Goal: Information Seeking & Learning: Learn about a topic

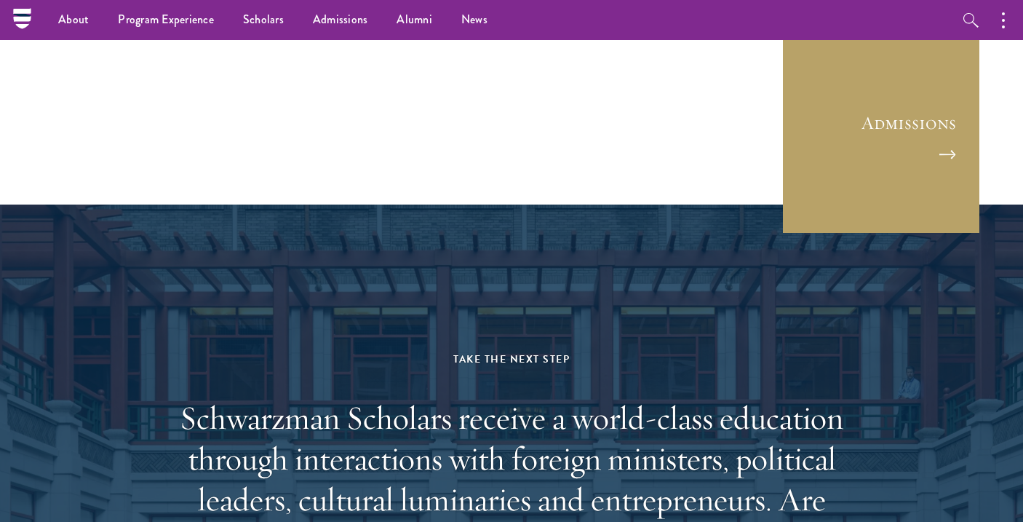
scroll to position [3979, 0]
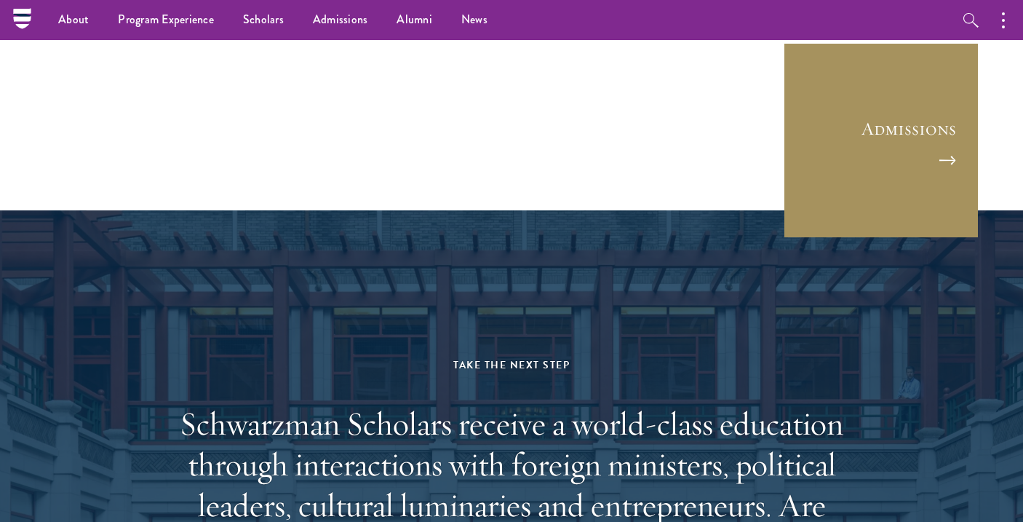
click at [923, 150] on link "Admissions" at bounding box center [881, 140] width 196 height 196
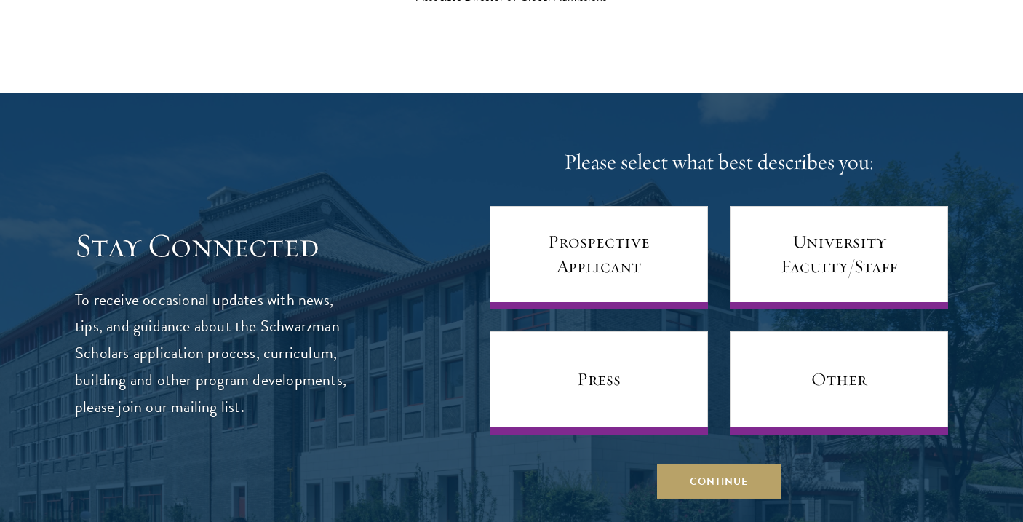
scroll to position [5638, 0]
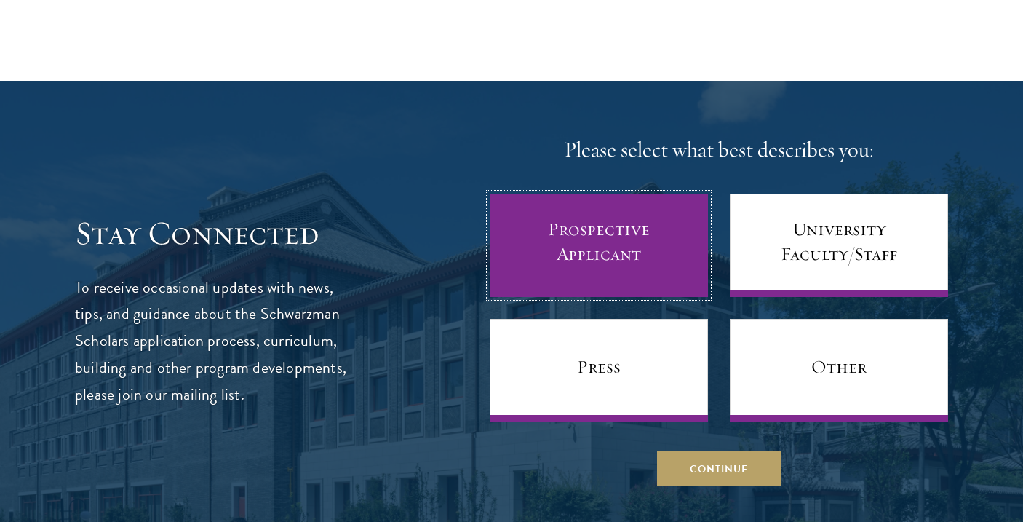
click at [596, 215] on link "Prospective Applicant" at bounding box center [599, 245] width 218 height 103
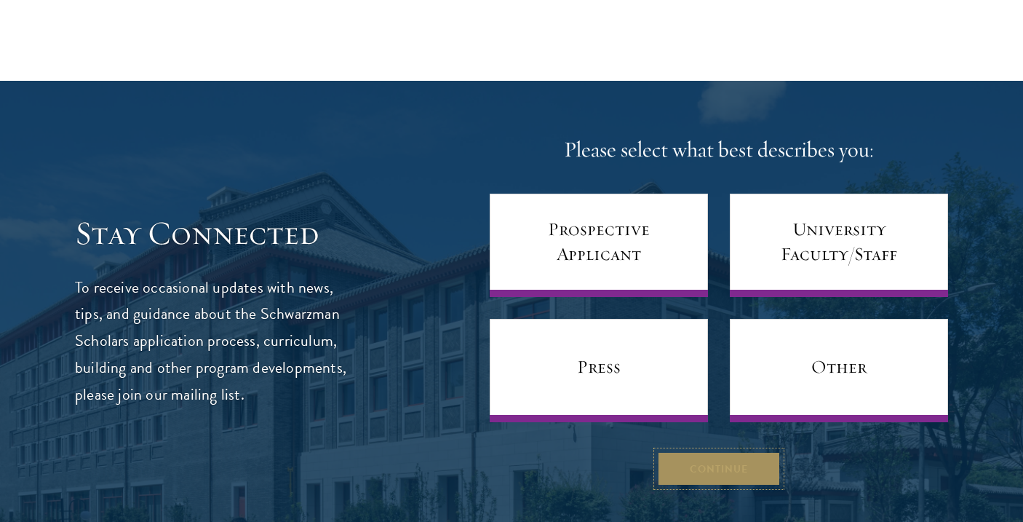
click at [710, 451] on button "Continue" at bounding box center [719, 468] width 124 height 35
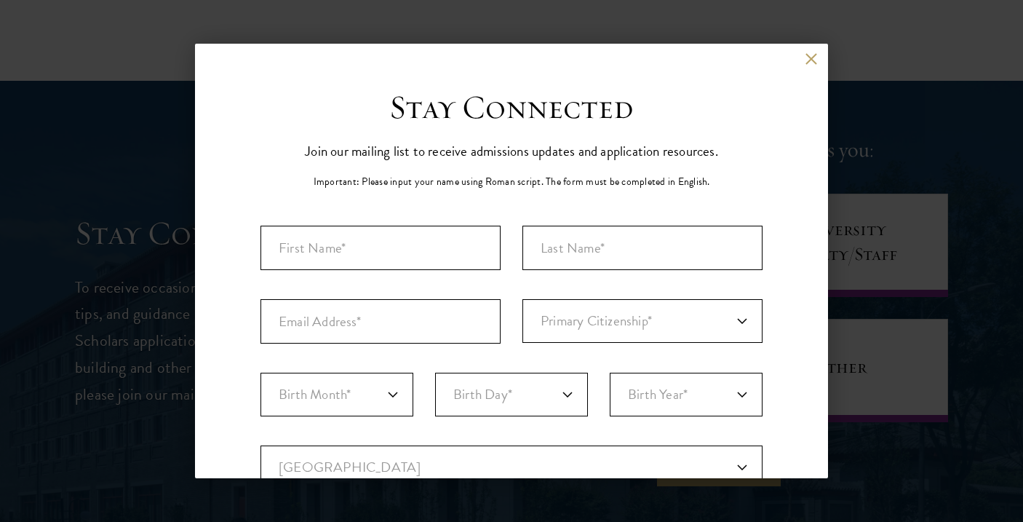
click at [883, 316] on div "Back Stay Connected Please select what best describes you: Prospective Applican…" at bounding box center [511, 261] width 1023 height 434
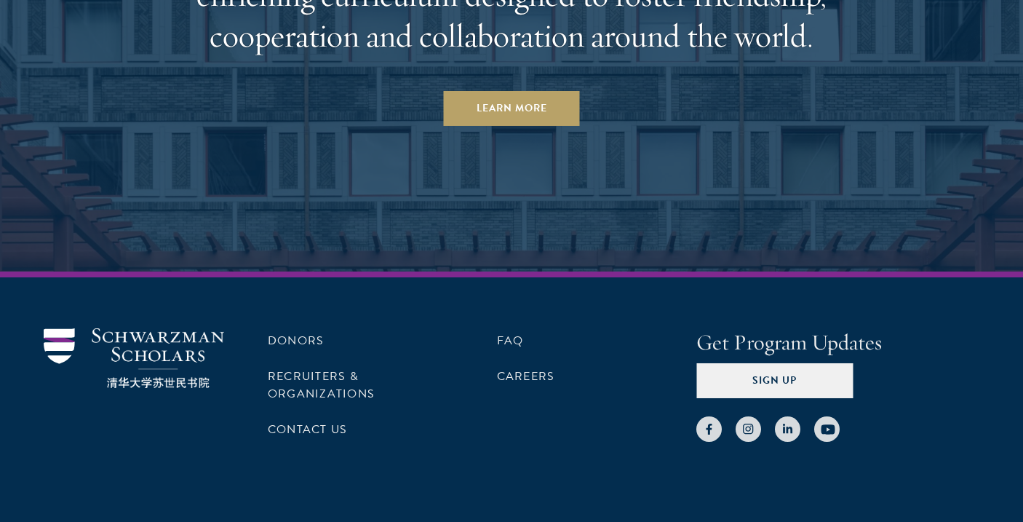
scroll to position [7165, 0]
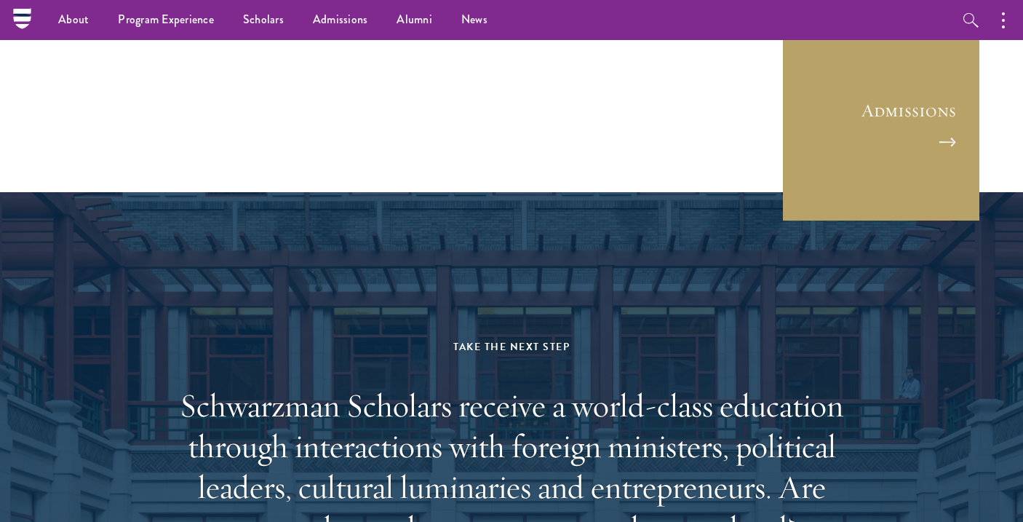
scroll to position [3982, 0]
